Goal: Task Accomplishment & Management: Complete application form

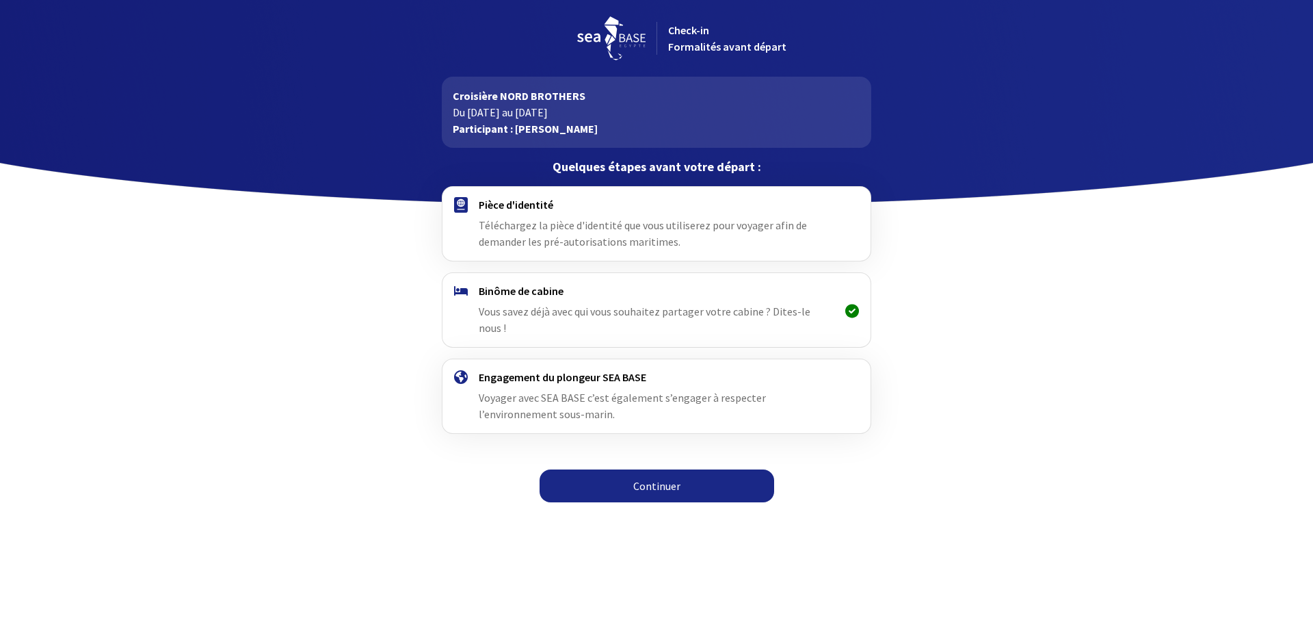
click at [644, 469] on link "Continuer" at bounding box center [657, 485] width 235 height 33
click at [654, 469] on link "Continuer" at bounding box center [657, 485] width 235 height 33
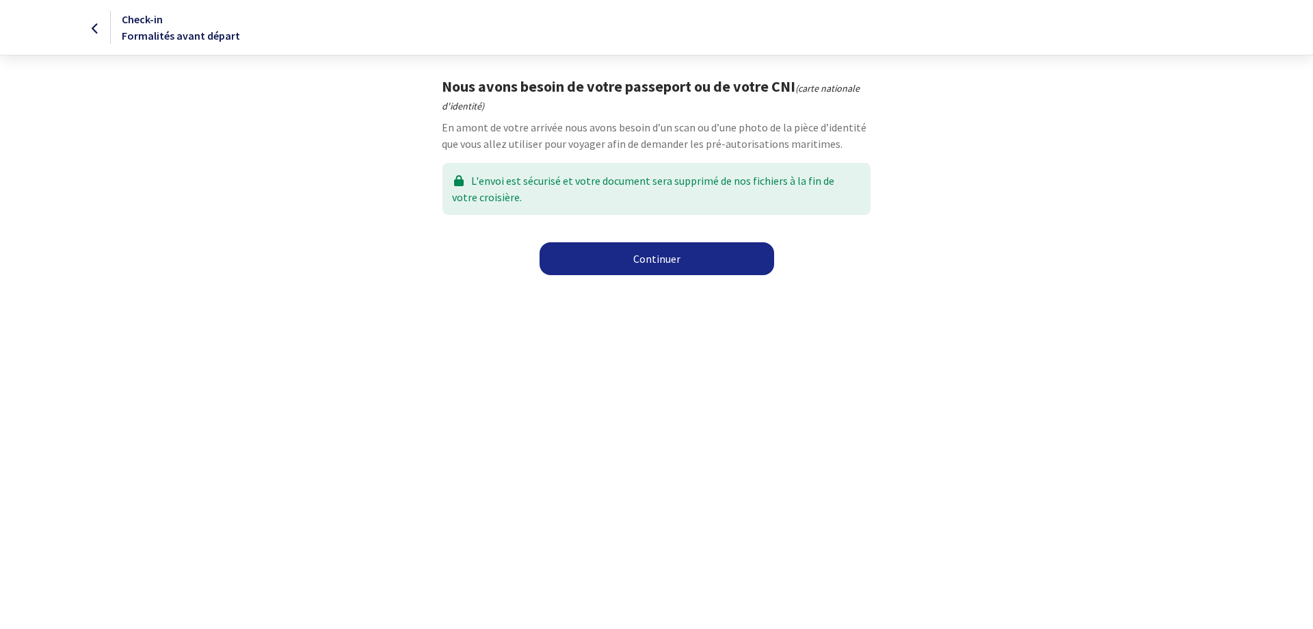
click at [651, 264] on link "Continuer" at bounding box center [657, 258] width 235 height 33
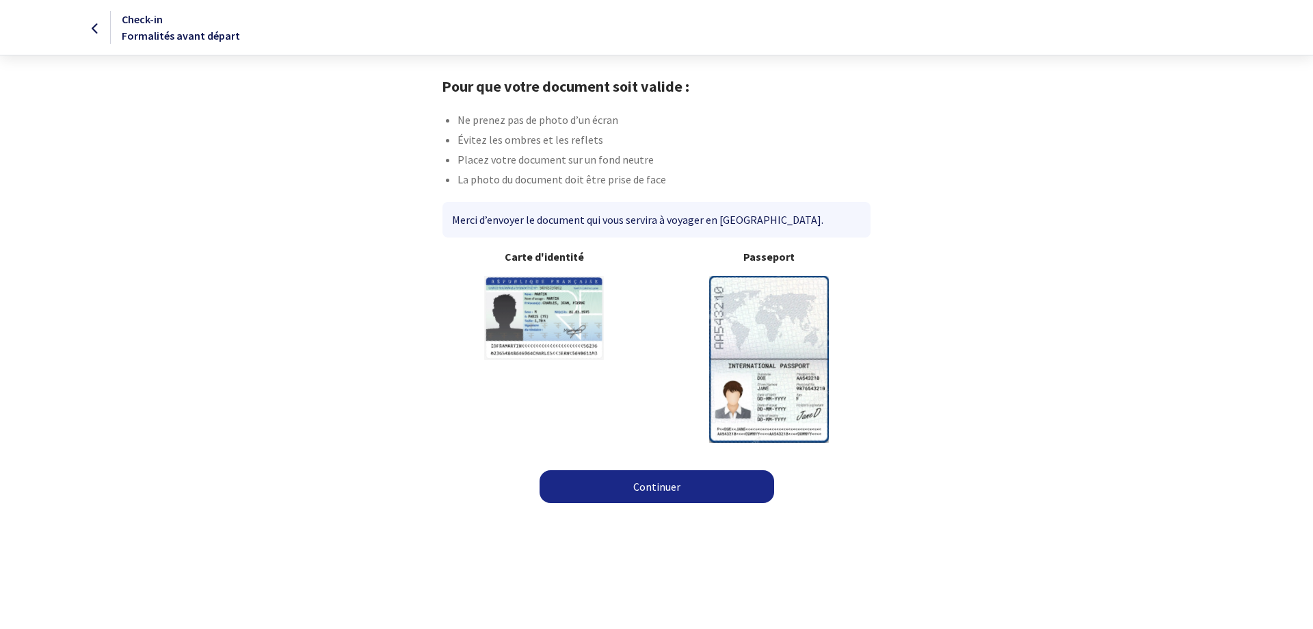
click at [648, 470] on link "Continuer" at bounding box center [657, 486] width 235 height 33
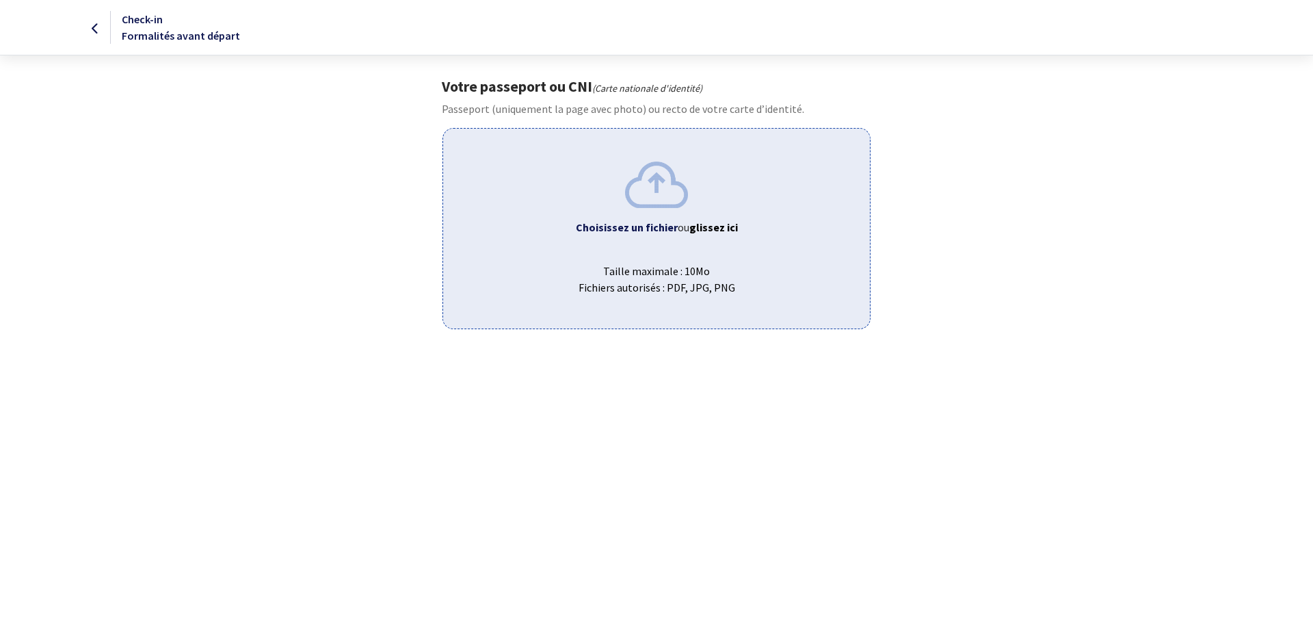
click at [633, 246] on div "Choisissez un fichier ou glissez ici Taille maximale : 10Mo Fichiers autorisés …" at bounding box center [657, 228] width 428 height 200
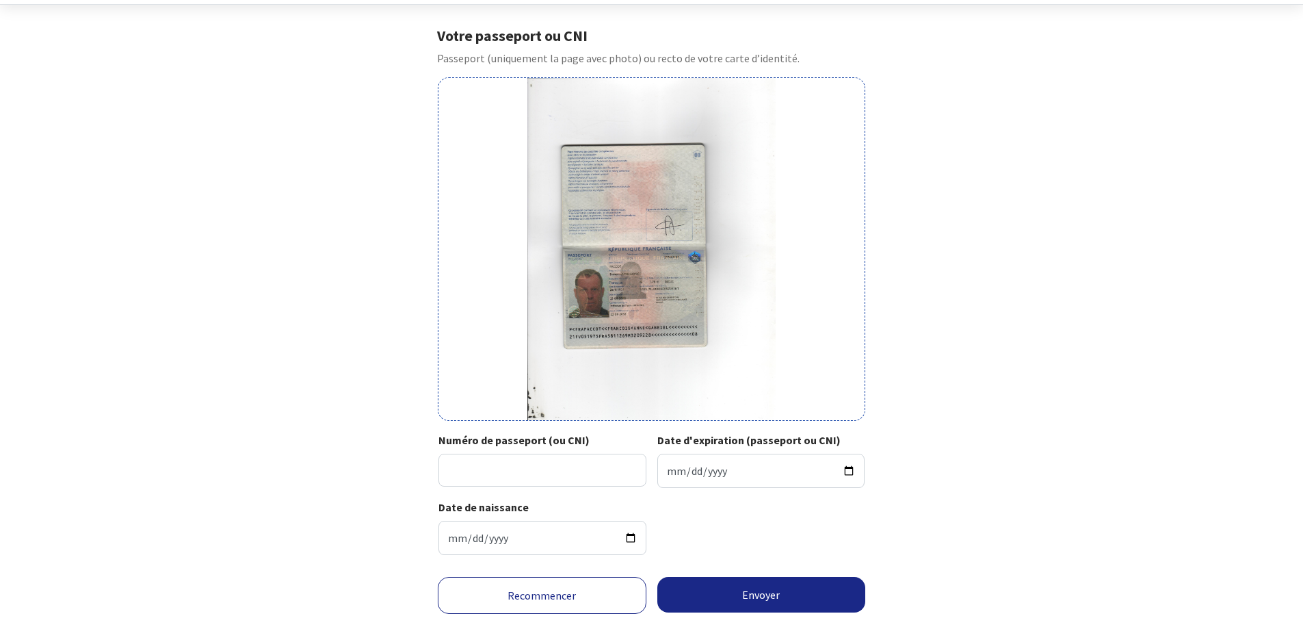
scroll to position [85, 0]
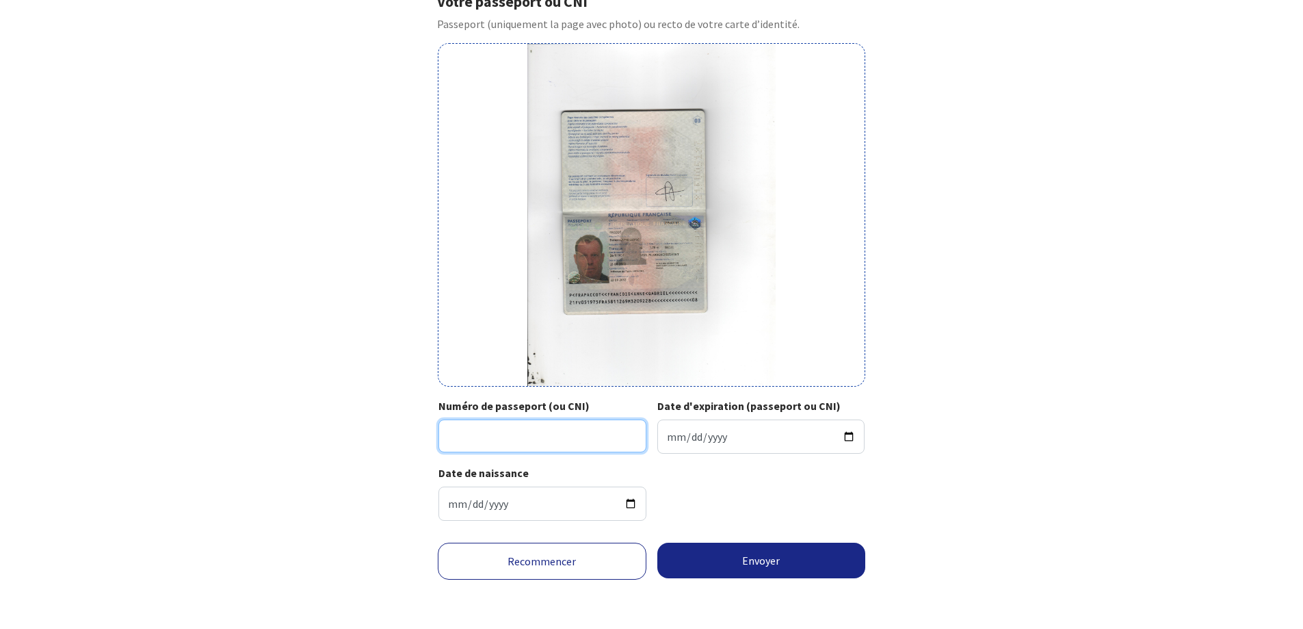
click at [505, 436] on input "Numéro de passeport (ou CNI)" at bounding box center [542, 435] width 208 height 33
type input "21FV05197"
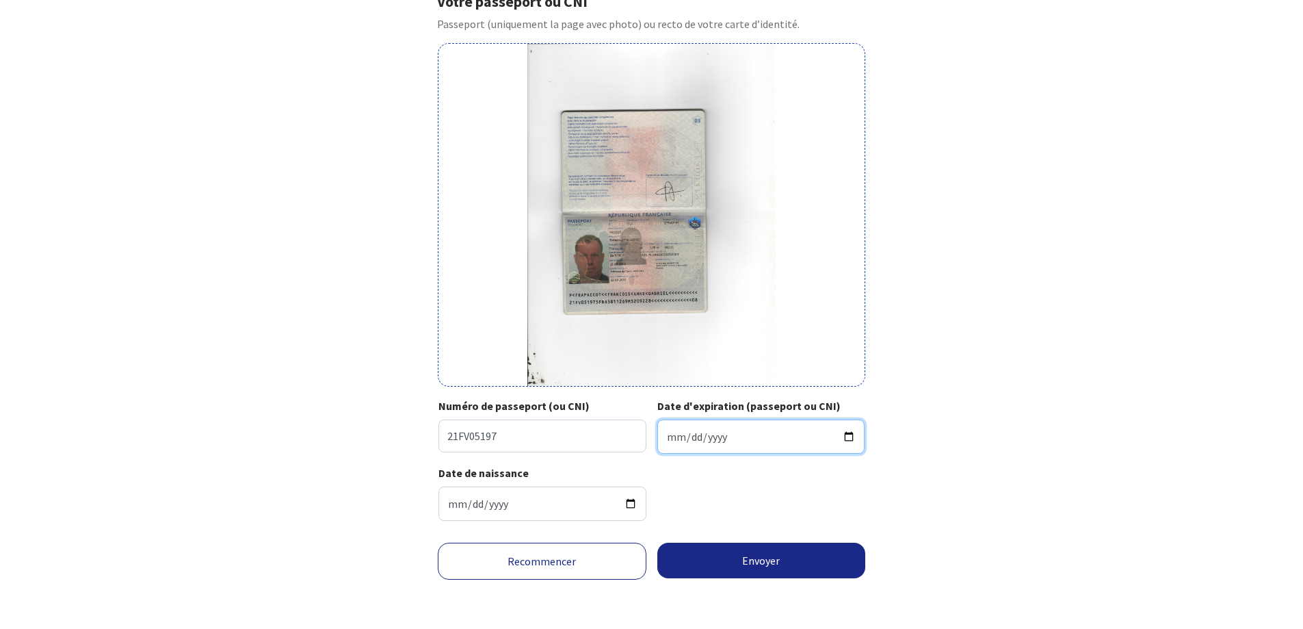
click at [679, 443] on input "Date d'expiration (passeport ou CNI)" at bounding box center [761, 436] width 208 height 34
click at [666, 441] on input "Date d'expiration (passeport ou CNI)" at bounding box center [761, 436] width 208 height 34
click at [846, 435] on input "Date d'expiration (passeport ou CNI)" at bounding box center [761, 436] width 208 height 34
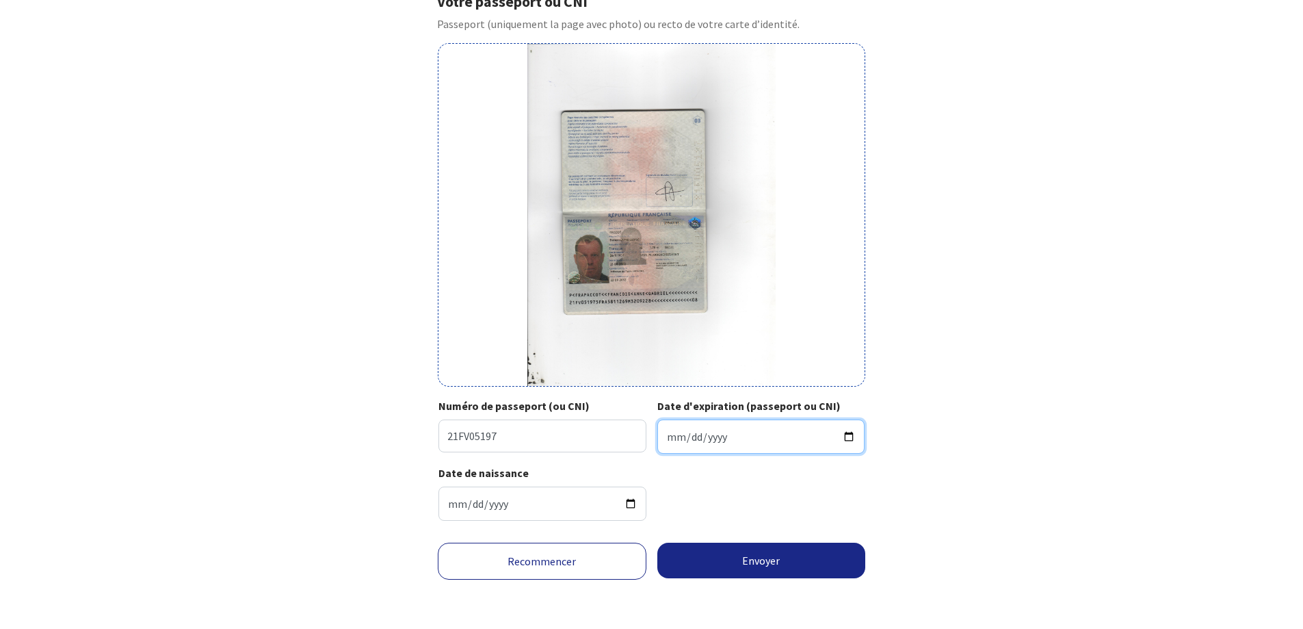
click at [678, 438] on input "2032-09-14" at bounding box center [761, 436] width 208 height 34
click at [670, 440] on input "2032-09-14" at bounding box center [761, 436] width 208 height 34
type input "2032-09-22"
click at [751, 489] on div "Date de naissance 1958-11-26" at bounding box center [651, 497] width 426 height 67
click at [733, 436] on input "2032-09-22" at bounding box center [761, 436] width 208 height 34
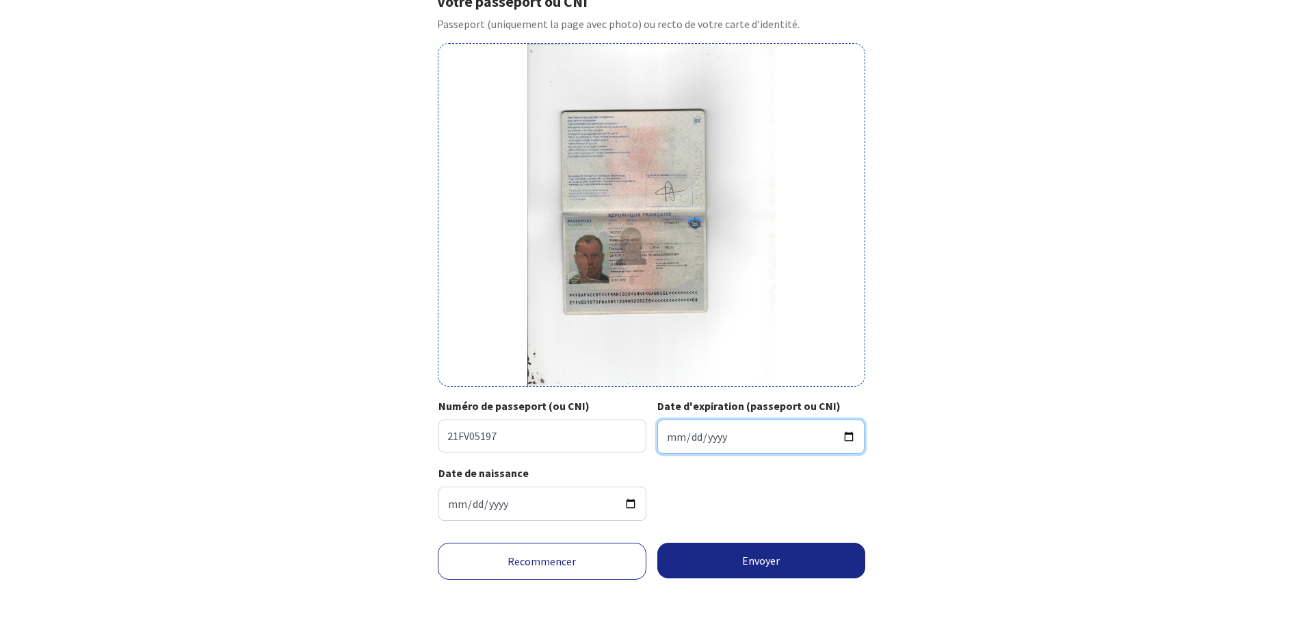
click at [733, 436] on input "2032-09-22" at bounding box center [761, 436] width 208 height 34
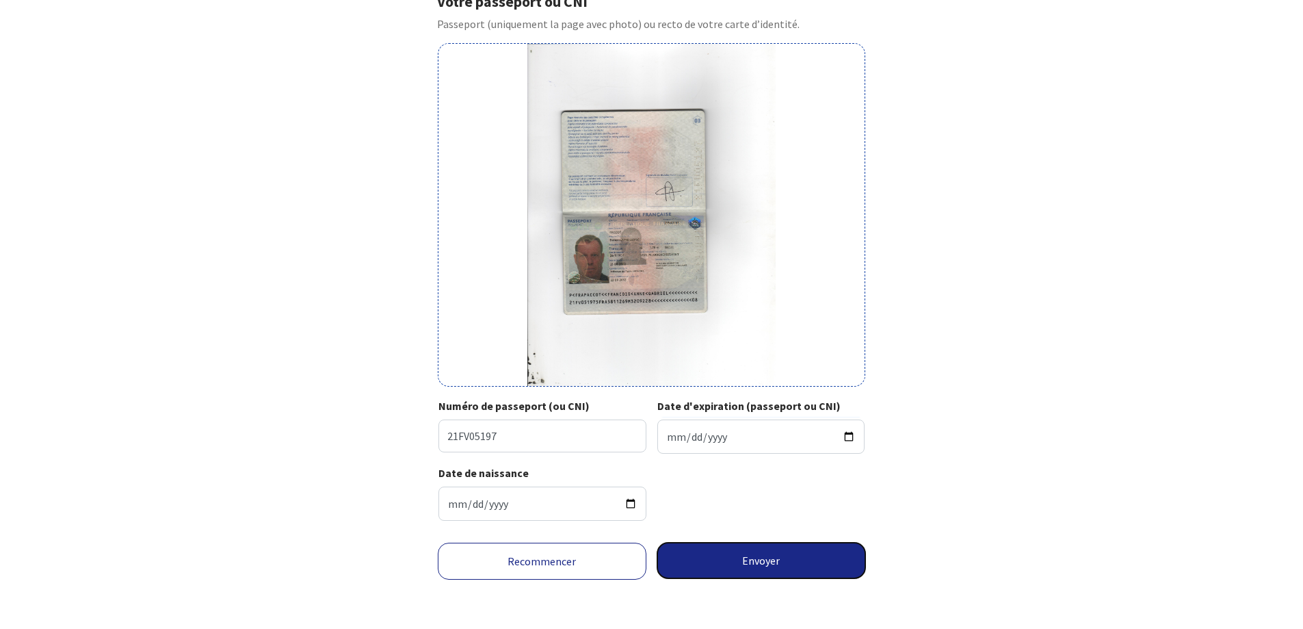
click at [751, 562] on button "Envoyer" at bounding box center [761, 560] width 209 height 36
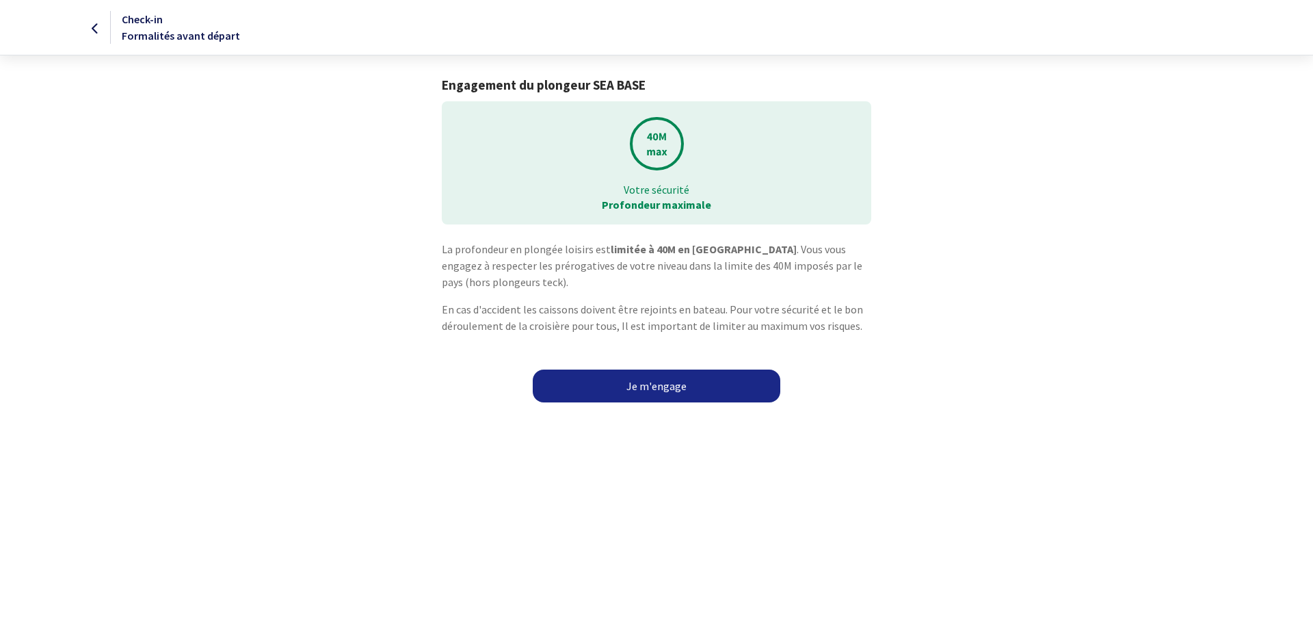
click at [661, 382] on link "Je m'engage" at bounding box center [657, 385] width 248 height 33
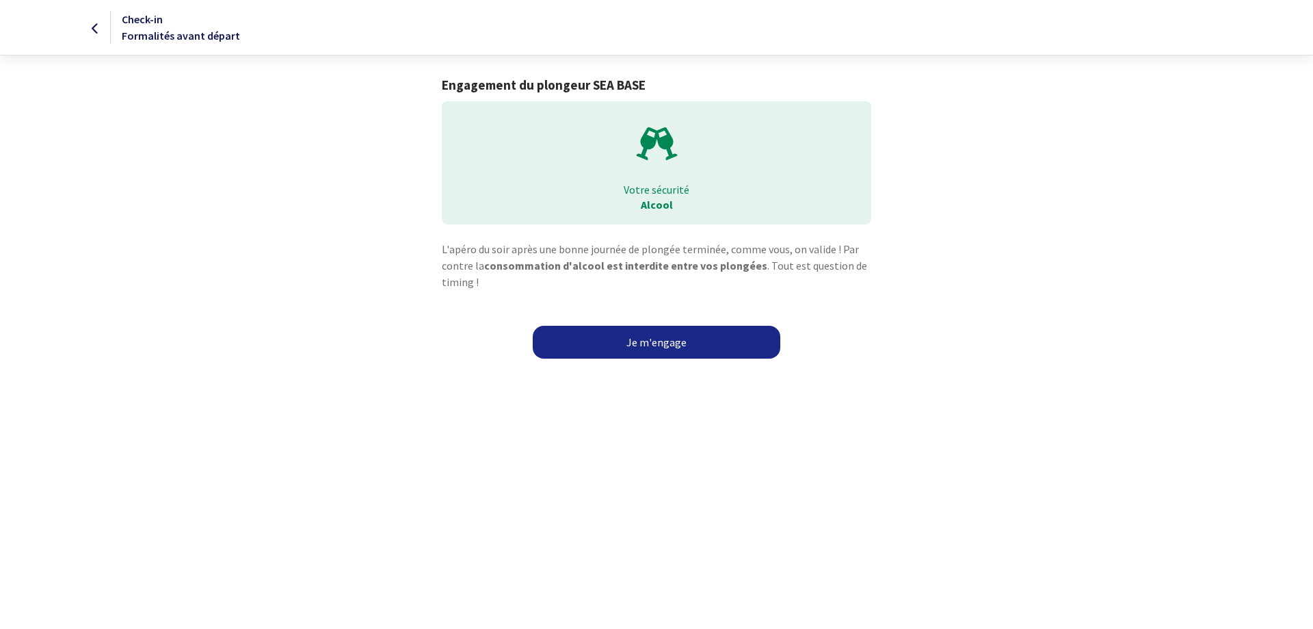
click at [661, 337] on link "Je m'engage" at bounding box center [657, 342] width 248 height 33
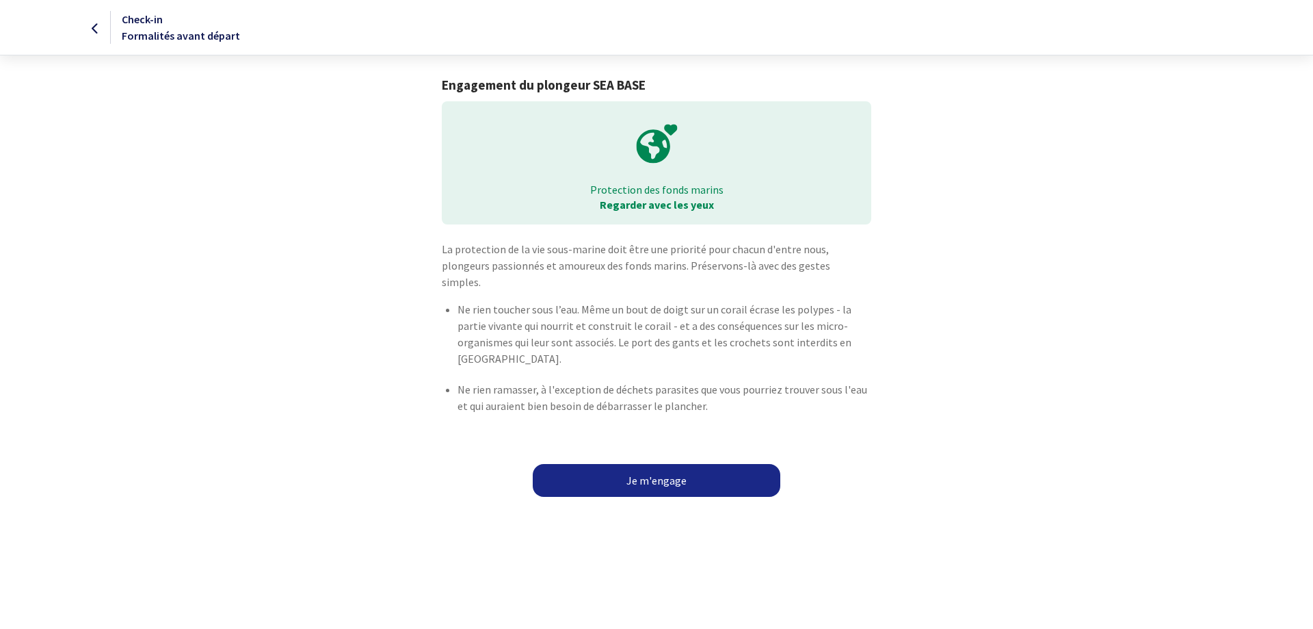
click at [651, 464] on link "Je m'engage" at bounding box center [657, 480] width 248 height 33
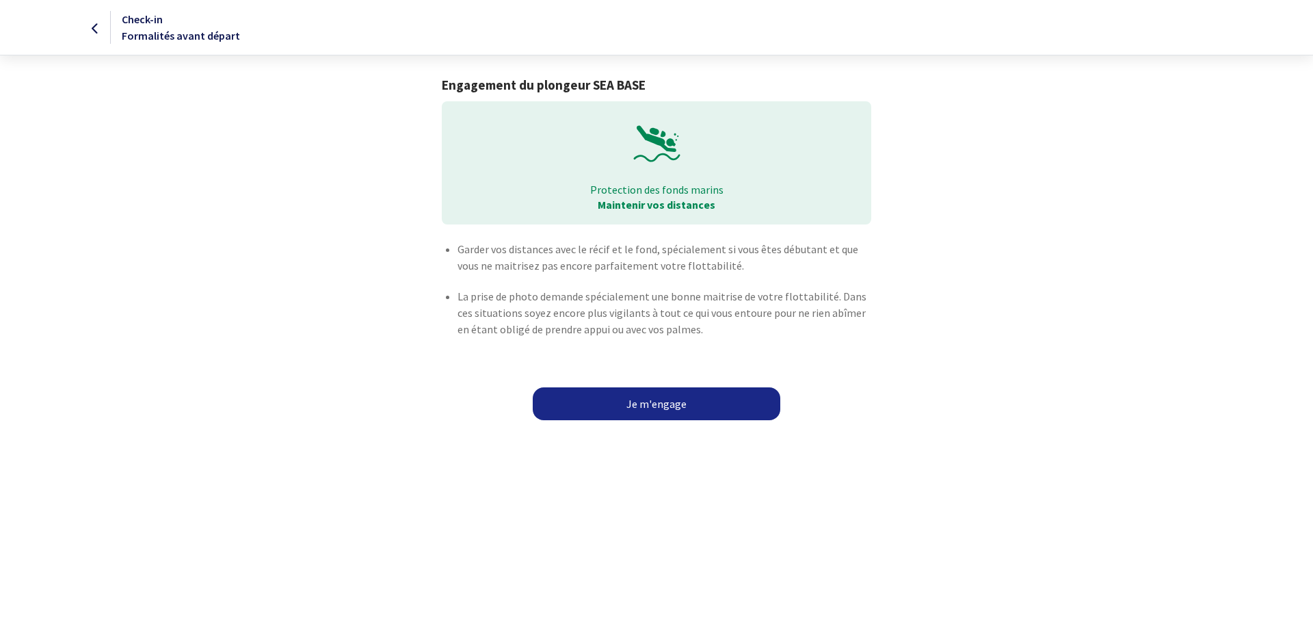
click at [659, 404] on link "Je m'engage" at bounding box center [657, 403] width 248 height 33
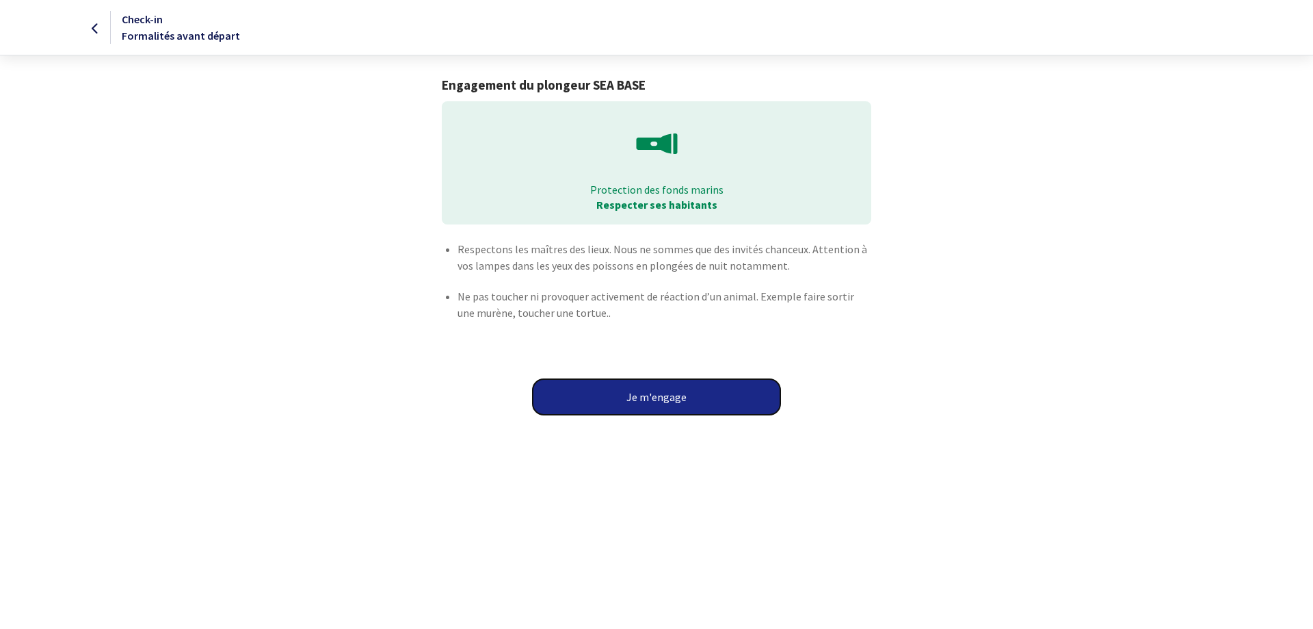
click at [659, 395] on button "Je m'engage" at bounding box center [657, 397] width 248 height 36
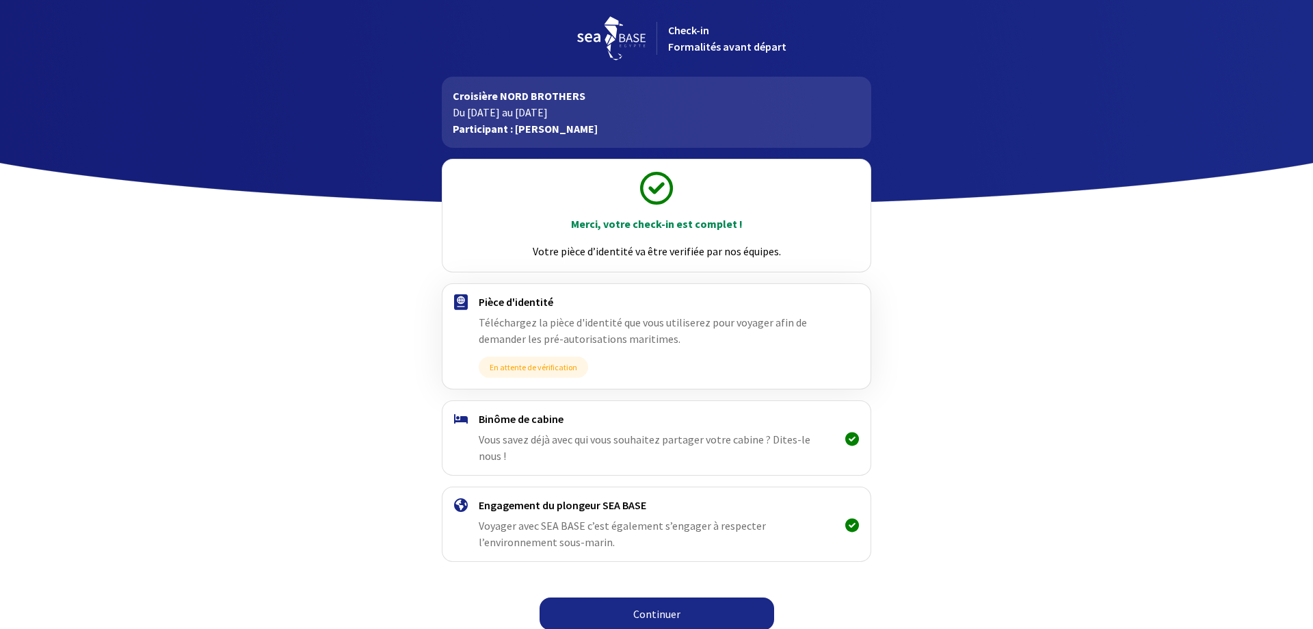
click at [653, 599] on link "Continuer" at bounding box center [657, 613] width 235 height 33
click at [659, 597] on link "Continuer" at bounding box center [657, 613] width 235 height 33
click at [655, 600] on link "Continuer" at bounding box center [657, 613] width 235 height 33
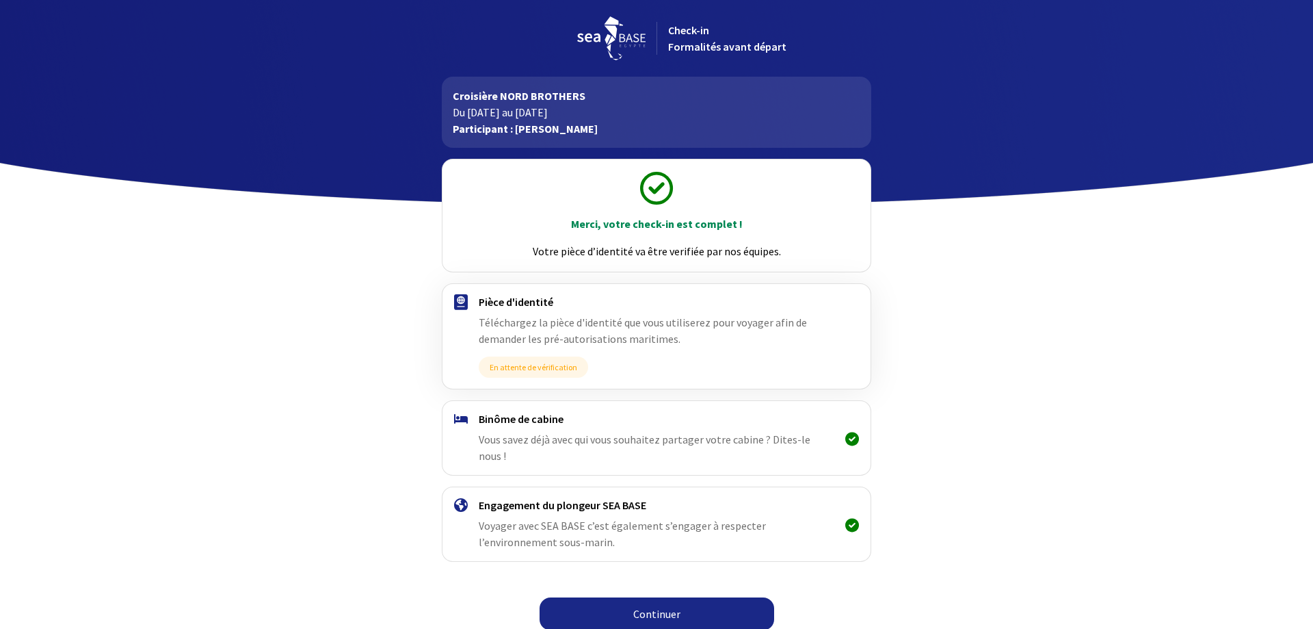
click at [551, 366] on span "En attente de vérification" at bounding box center [533, 366] width 109 height 21
drag, startPoint x: 406, startPoint y: 230, endPoint x: 341, endPoint y: 233, distance: 65.1
click at [341, 233] on div "Merci, votre check-in est complet ! Votre pièce d’identité va être verifiée par…" at bounding box center [656, 393] width 773 height 490
click at [528, 365] on span "En attente de vérification" at bounding box center [533, 366] width 109 height 21
click at [626, 217] on p "Merci, votre check-in est complet !" at bounding box center [656, 223] width 403 height 16
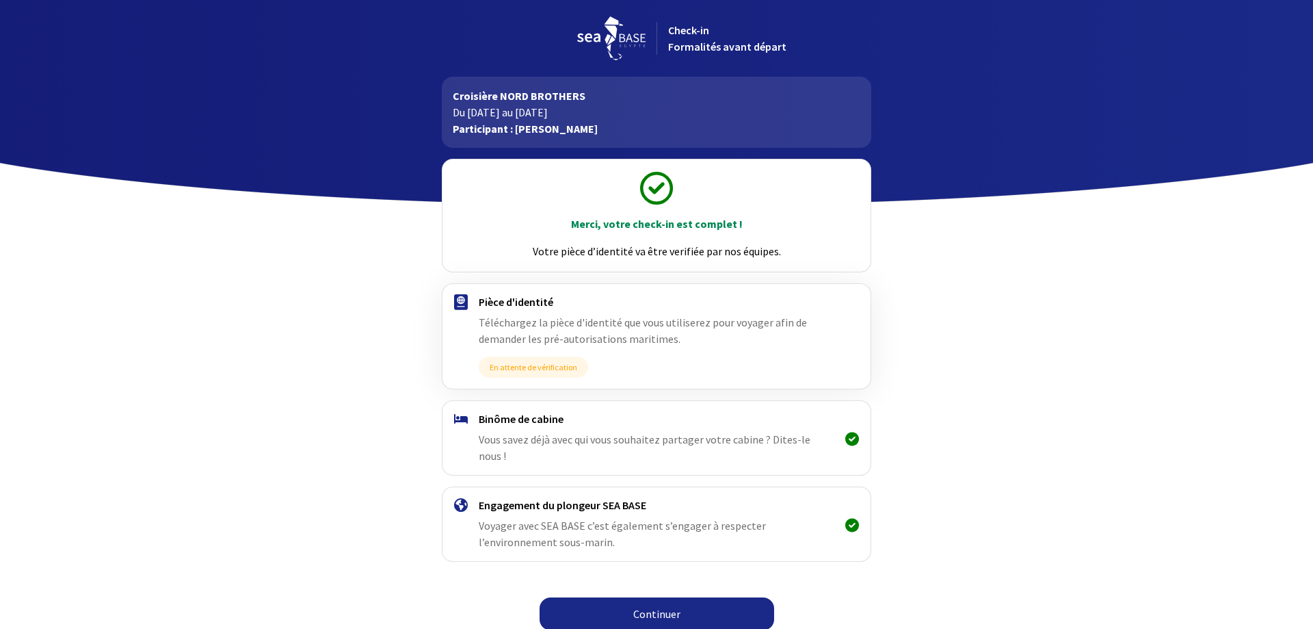
click at [626, 217] on p "Merci, votre check-in est complet !" at bounding box center [656, 223] width 403 height 16
click at [643, 232] on p "Merci, votre check-in est complet !" at bounding box center [656, 223] width 403 height 16
click at [524, 221] on p "Merci, votre check-in est complet !" at bounding box center [656, 223] width 403 height 16
click at [553, 255] on p "Votre pièce d’identité va être verifiée par nos équipes." at bounding box center [656, 251] width 403 height 16
click at [773, 347] on div "Pièce d'identité Téléchargez la pièce d'identité que vous utiliserez pour voyag…" at bounding box center [656, 336] width 355 height 83
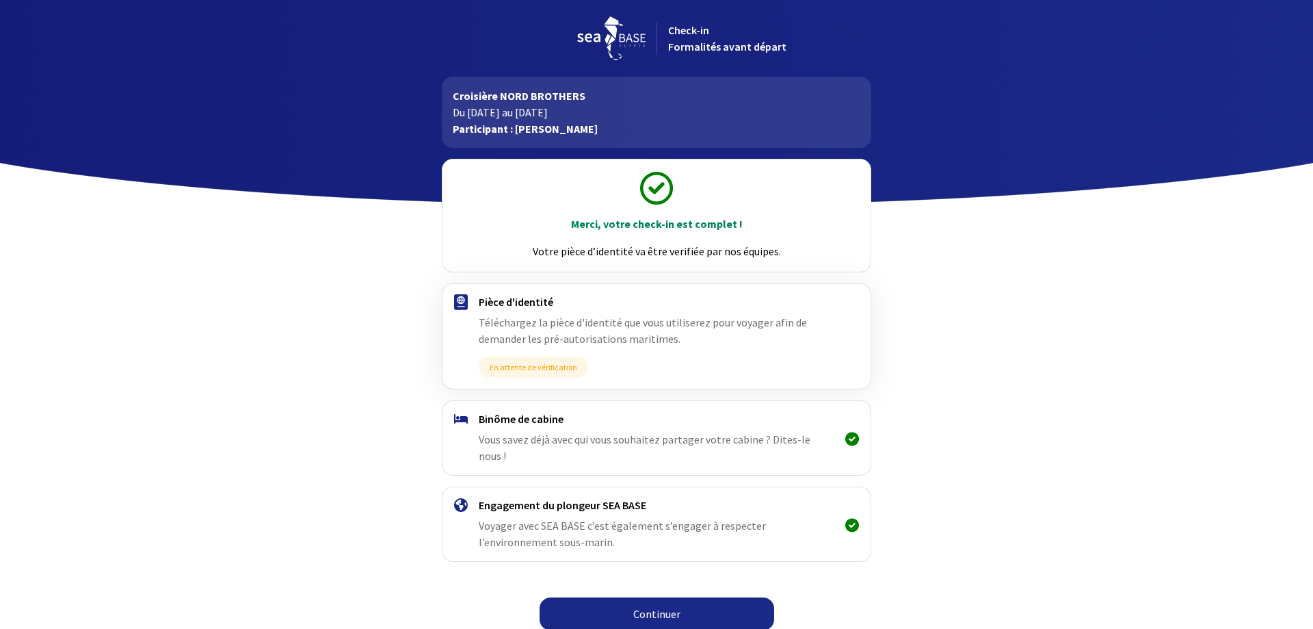
click at [658, 601] on link "Continuer" at bounding box center [657, 613] width 235 height 33
click at [658, 599] on link "Continuer" at bounding box center [657, 613] width 235 height 33
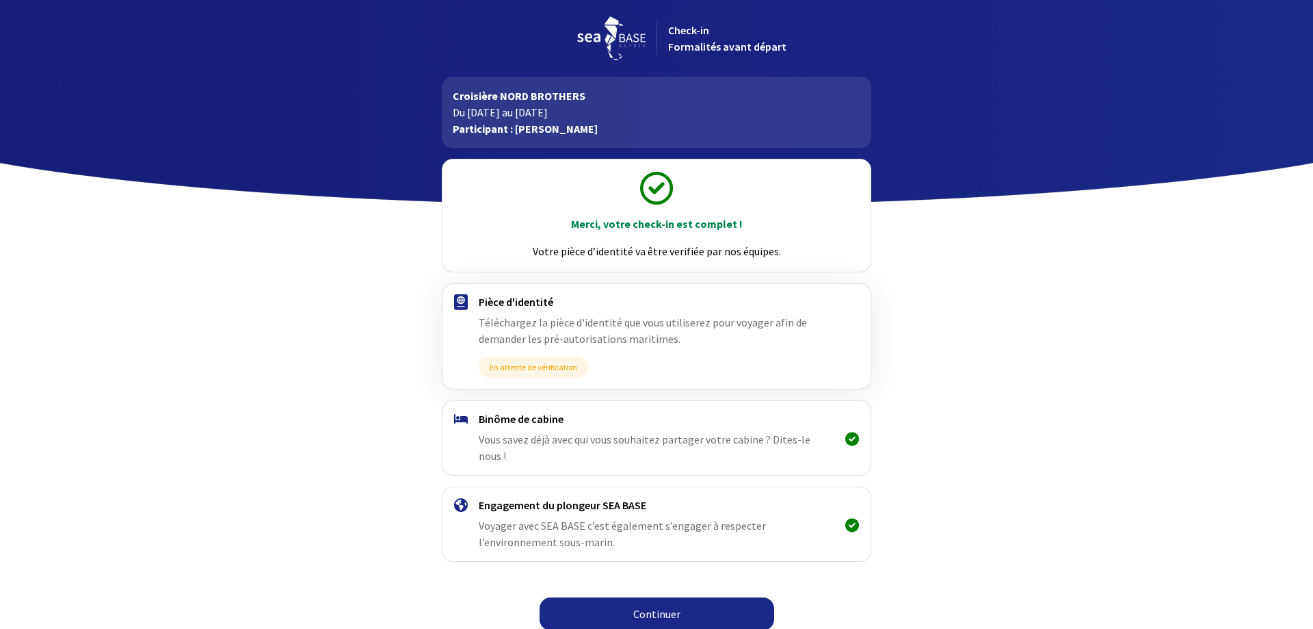
click at [659, 597] on link "Continuer" at bounding box center [657, 613] width 235 height 33
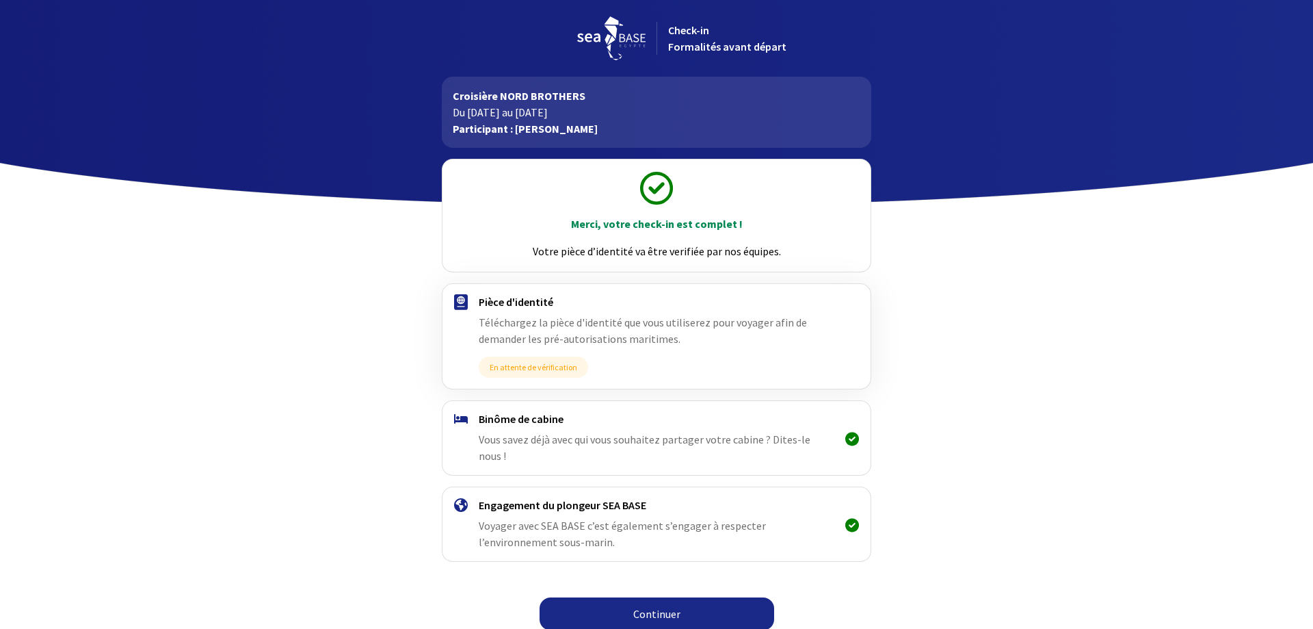
drag, startPoint x: 0, startPoint y: 0, endPoint x: 659, endPoint y: 597, distance: 889.1
click at [659, 597] on link "Continuer" at bounding box center [657, 613] width 235 height 33
click at [648, 598] on link "Continuer" at bounding box center [657, 613] width 235 height 33
click at [548, 370] on span "En attente de vérification" at bounding box center [533, 366] width 109 height 21
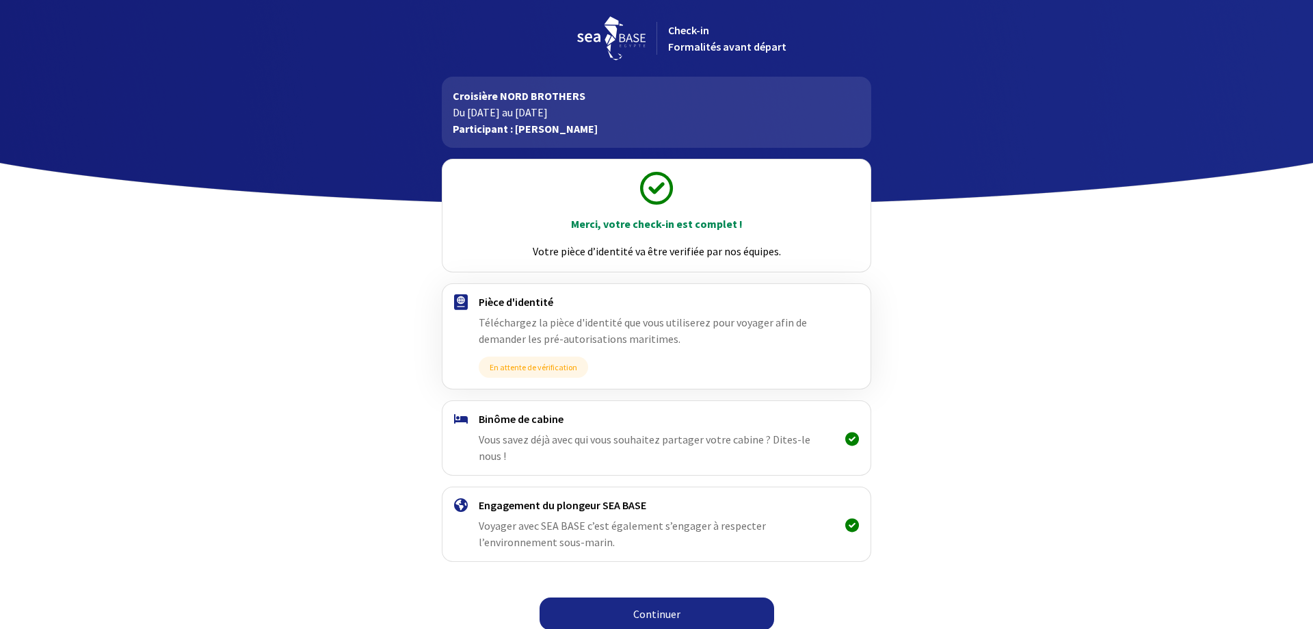
click at [667, 598] on link "Continuer" at bounding box center [657, 613] width 235 height 33
click at [667, 597] on link "Continuer" at bounding box center [657, 613] width 235 height 33
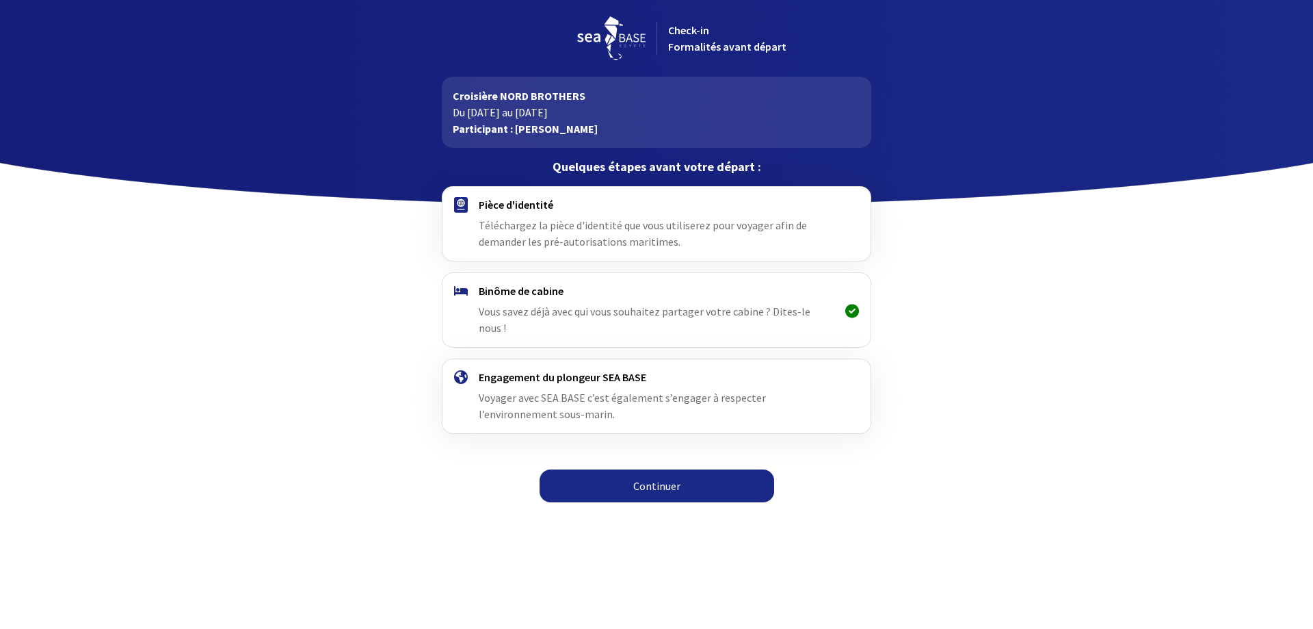
drag, startPoint x: 532, startPoint y: 389, endPoint x: 531, endPoint y: 377, distance: 12.4
click at [531, 386] on div "Engagement du plongeur SEA BASE Voyager avec SEA BASE c’est également s’engager…" at bounding box center [656, 396] width 355 height 52
click at [519, 216] on div "Pièce d'identité Téléchargez la pièce d'identité que vous utiliserez pour voyag…" at bounding box center [656, 224] width 355 height 52
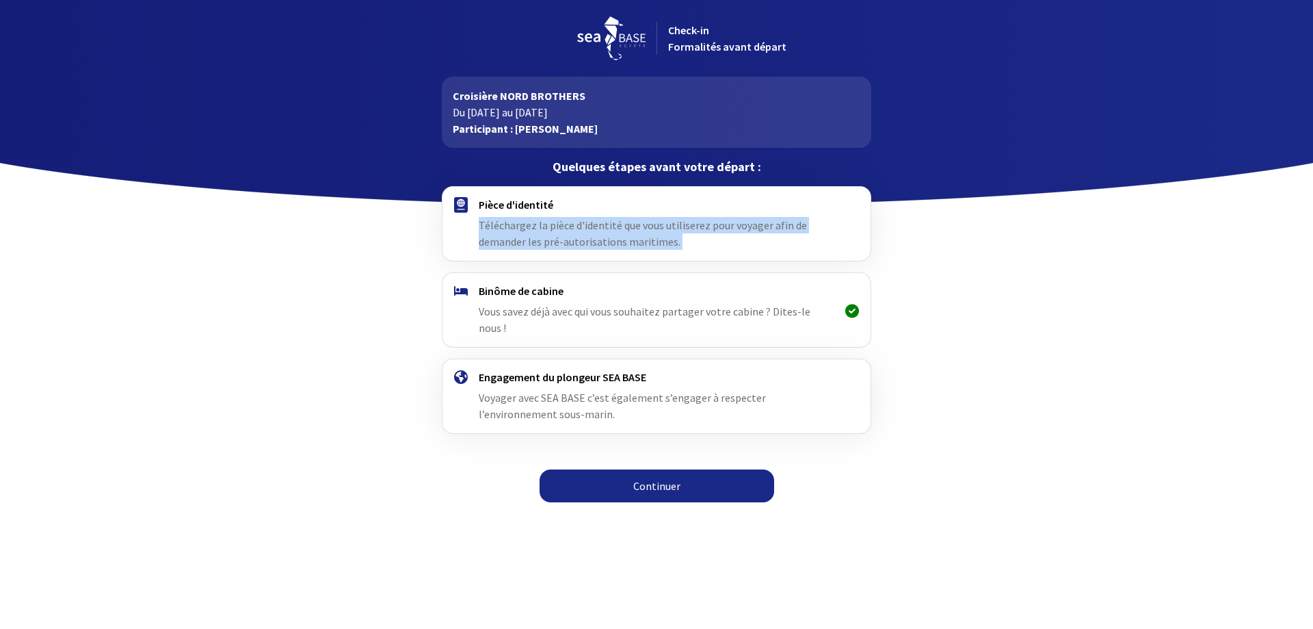
click at [519, 216] on div "Pièce d'identité Téléchargez la pièce d'identité que vous utiliserez pour voyag…" at bounding box center [656, 224] width 355 height 52
click at [519, 217] on div "Pièce d'identité Téléchargez la pièce d'identité que vous utiliserez pour voyag…" at bounding box center [656, 224] width 355 height 52
click at [527, 235] on span "Téléchargez la pièce d'identité que vous utiliserez pour voyager afin de demand…" at bounding box center [643, 233] width 328 height 30
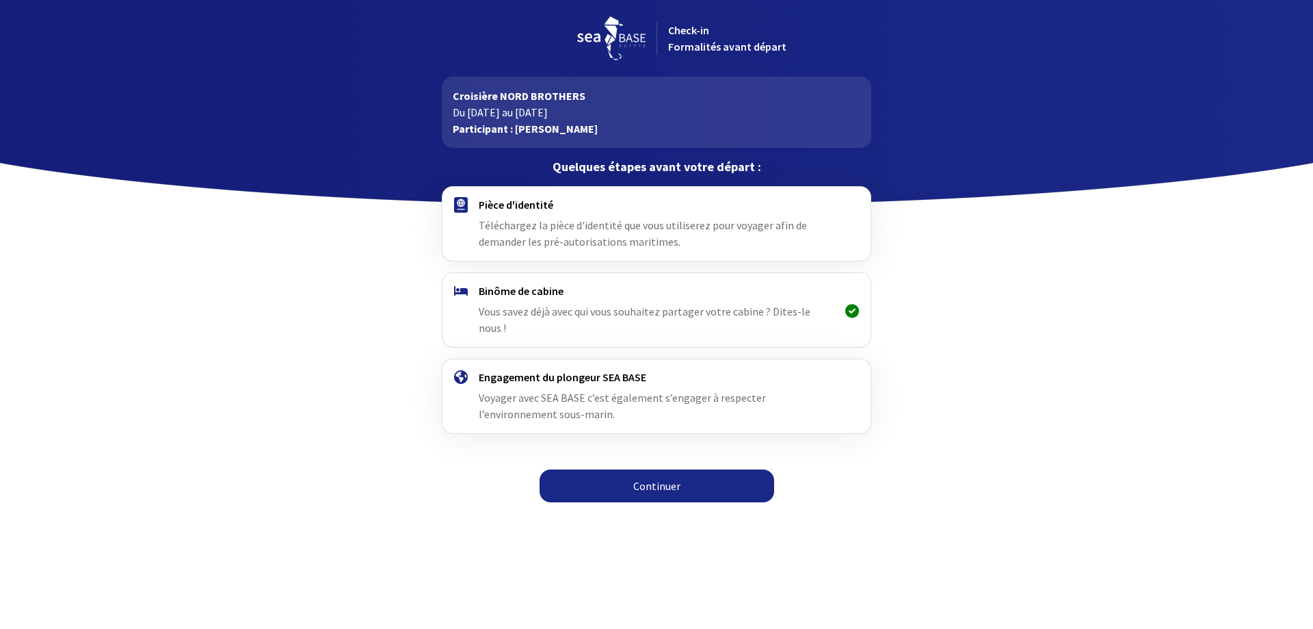
click at [525, 370] on div "Engagement du plongeur SEA BASE Voyager avec SEA BASE c’est également s’engager…" at bounding box center [656, 396] width 355 height 52
click at [523, 370] on div "Engagement du plongeur SEA BASE Voyager avec SEA BASE c’est également s’engager…" at bounding box center [656, 396] width 355 height 52
click at [527, 213] on div "Pièce d'identité Téléchargez la pièce d'identité que vous utiliserez pour voyag…" at bounding box center [656, 224] width 355 height 52
click at [612, 163] on p "Quelques étapes avant votre départ :" at bounding box center [656, 167] width 429 height 16
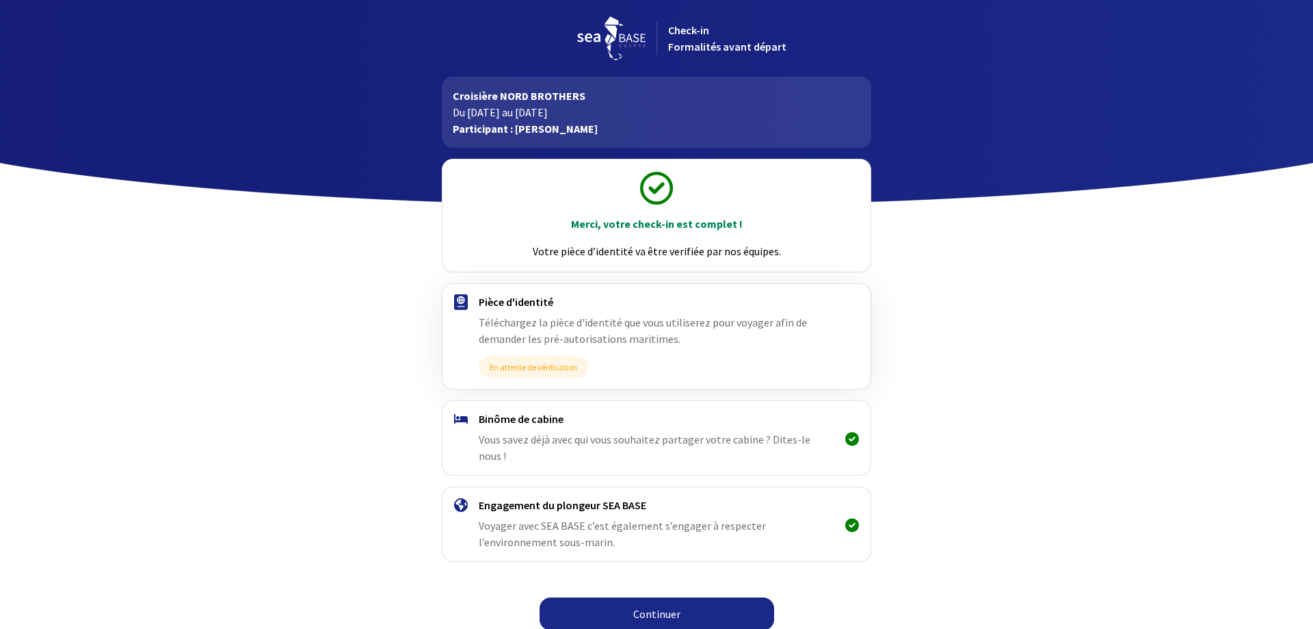
click at [655, 597] on link "Continuer" at bounding box center [657, 613] width 235 height 33
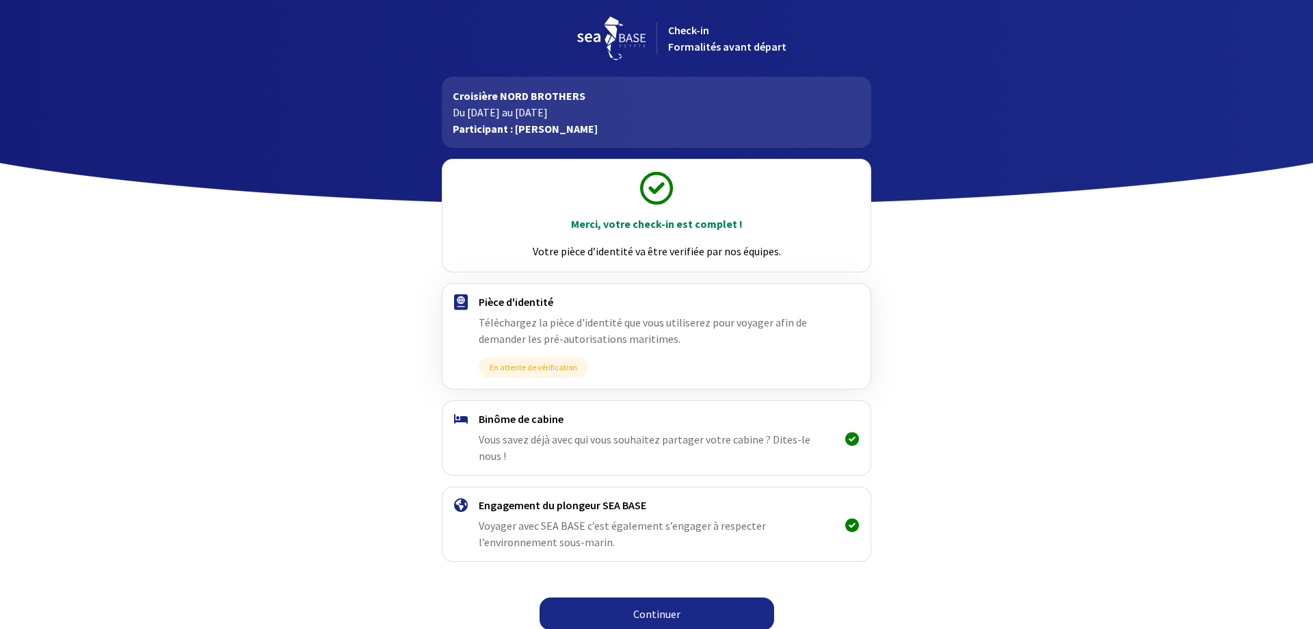
click at [627, 603] on link "Continuer" at bounding box center [657, 613] width 235 height 33
click at [646, 597] on link "Continuer" at bounding box center [657, 613] width 235 height 33
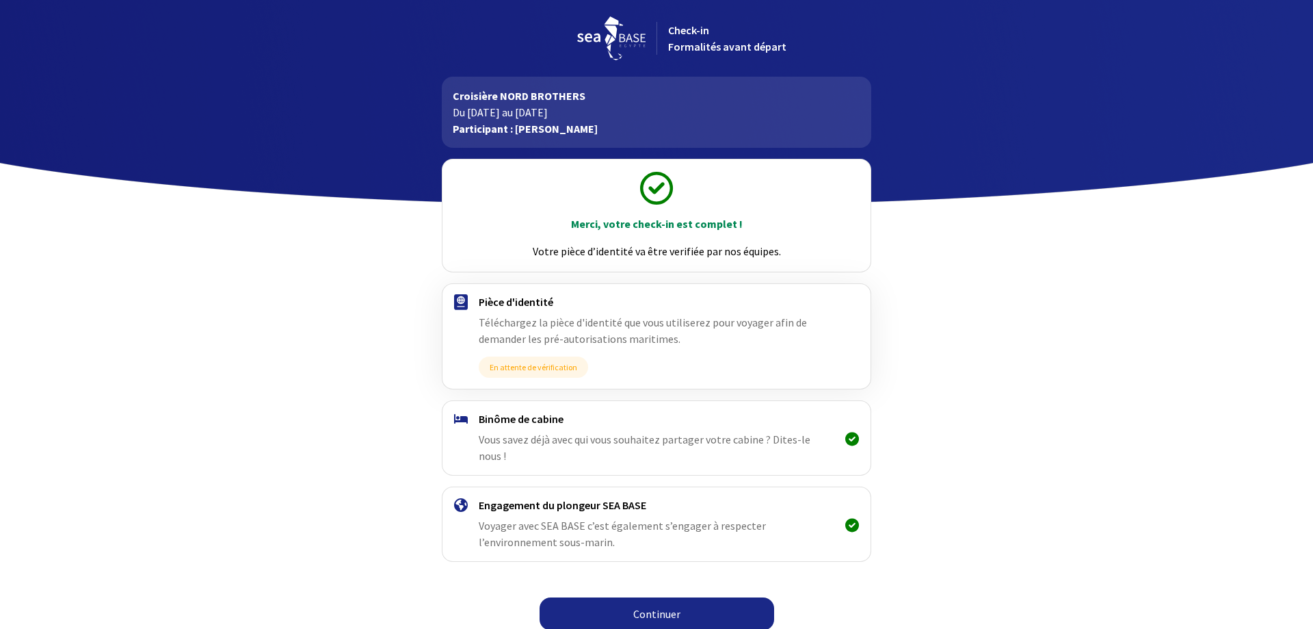
click at [646, 597] on link "Continuer" at bounding box center [657, 613] width 235 height 33
click at [653, 597] on link "Continuer" at bounding box center [657, 613] width 235 height 33
click at [652, 597] on link "Continuer" at bounding box center [657, 613] width 235 height 33
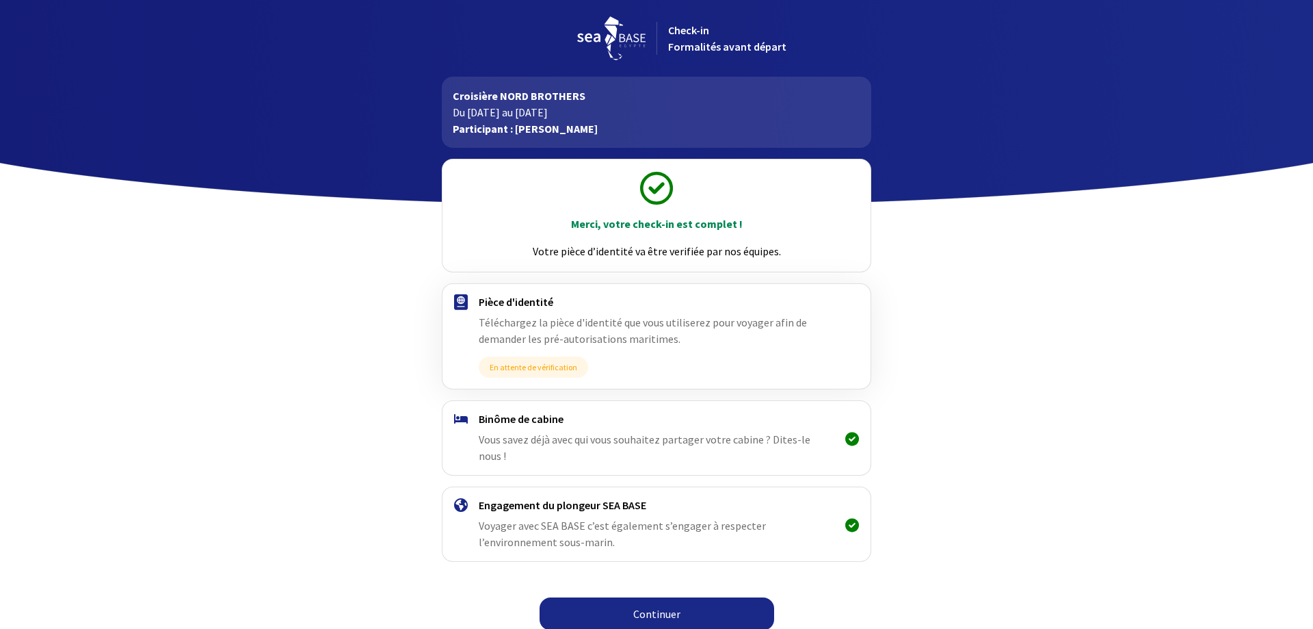
click at [652, 597] on link "Continuer" at bounding box center [657, 613] width 235 height 33
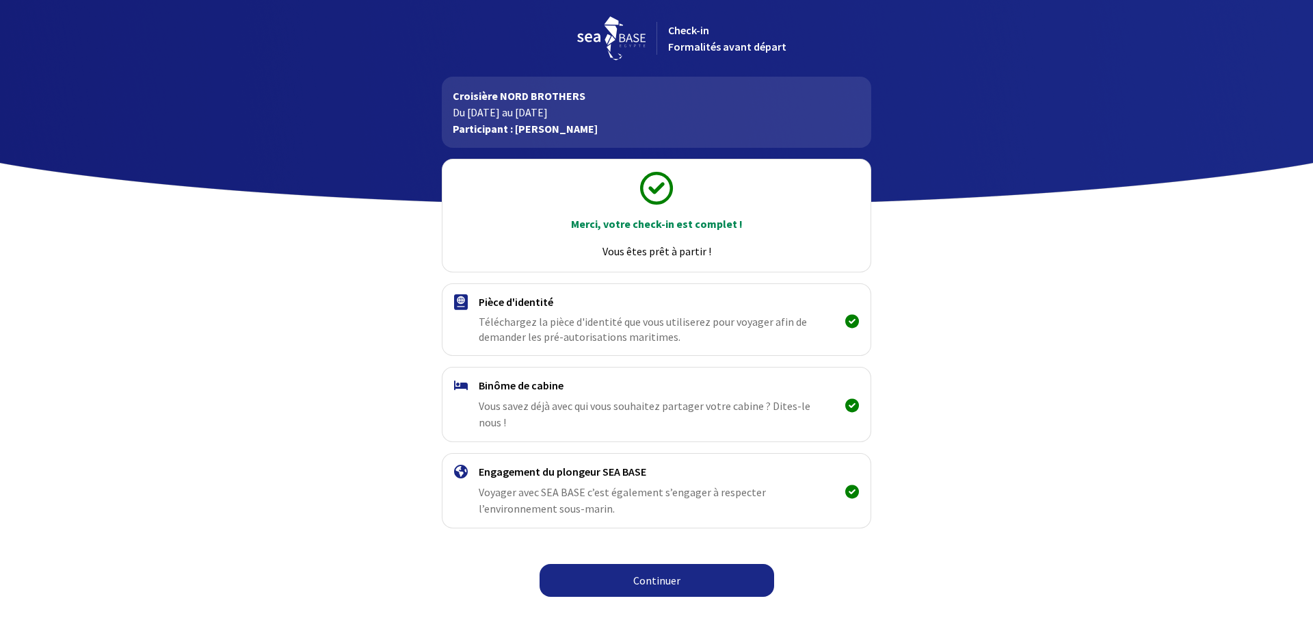
click at [644, 564] on link "Continuer" at bounding box center [657, 580] width 235 height 33
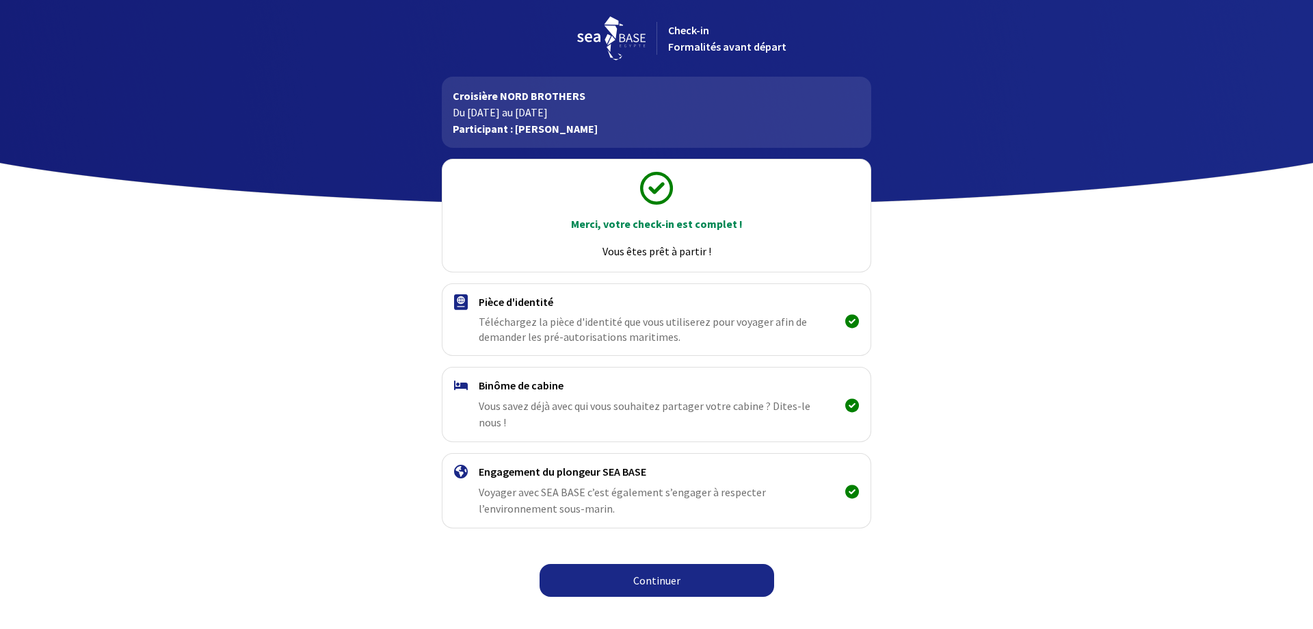
click at [644, 564] on link "Continuer" at bounding box center [657, 580] width 235 height 33
